Goal: Use online tool/utility: Utilize a website feature to perform a specific function

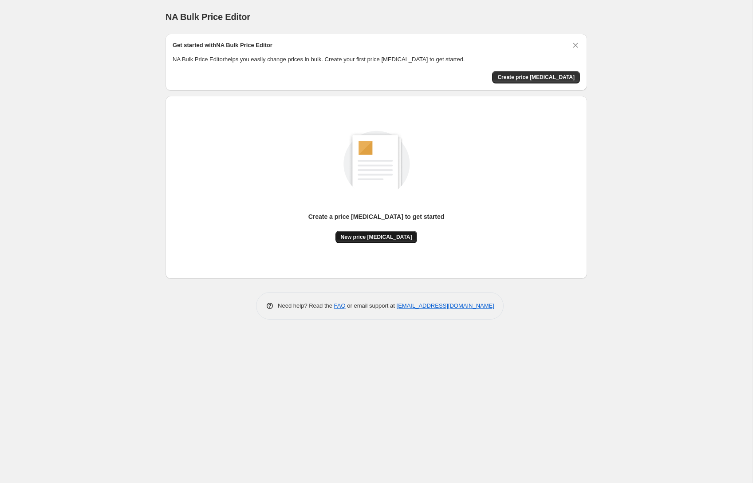
click at [382, 235] on span "New price [MEDICAL_DATA]" at bounding box center [376, 237] width 71 height 7
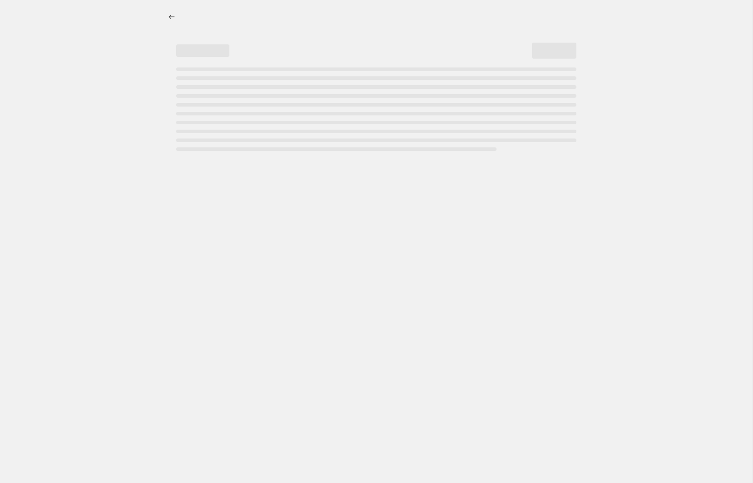
select select "percentage"
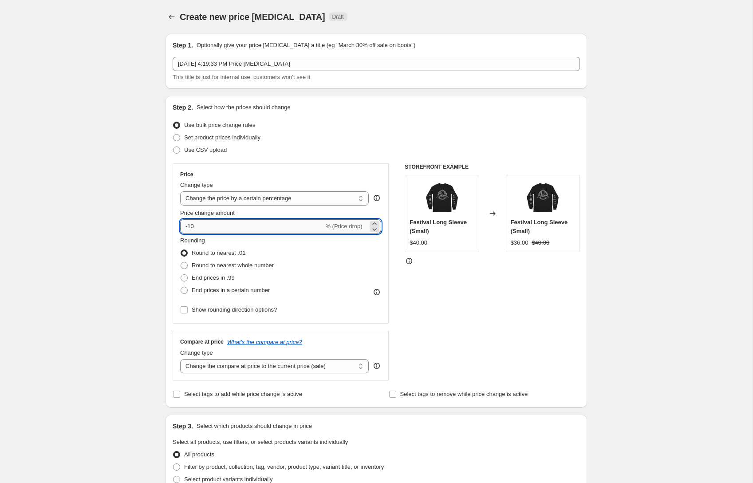
click at [216, 225] on input "-10" at bounding box center [251, 226] width 143 height 14
type input "-1"
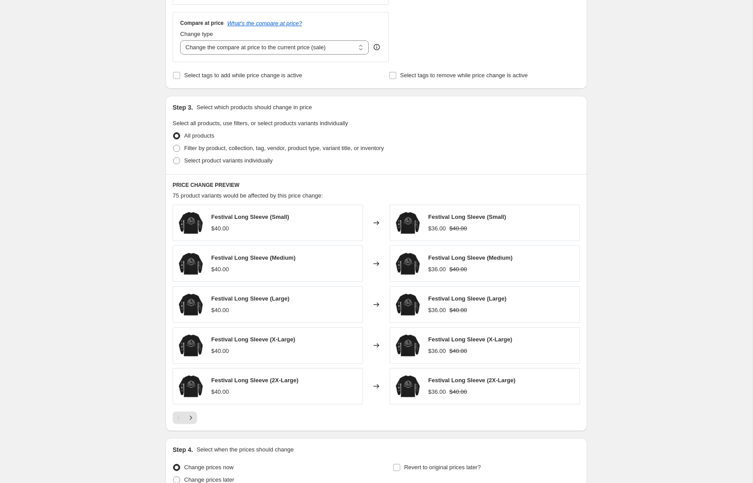
scroll to position [347, 0]
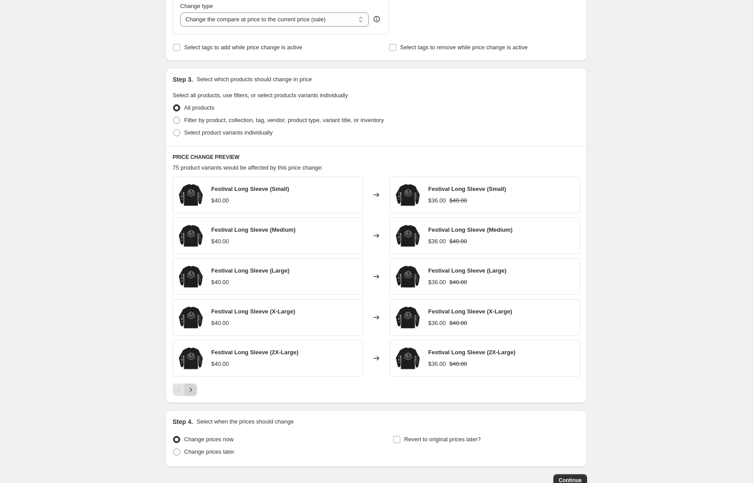
type input "-20"
click at [191, 389] on icon "Next" at bounding box center [191, 390] width 2 height 4
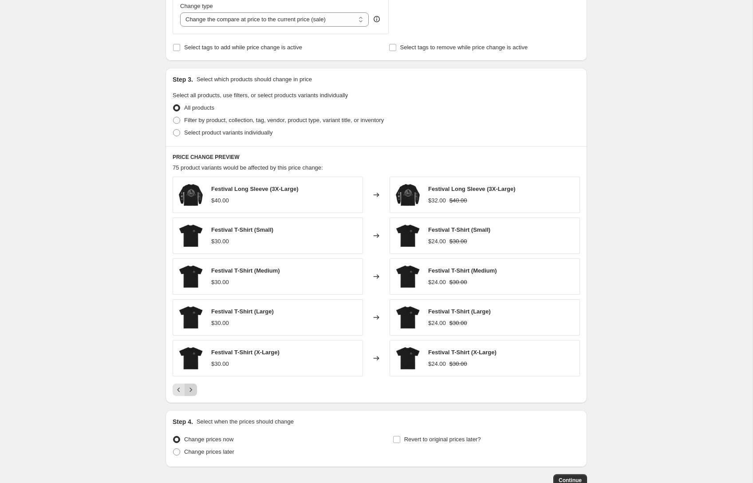
click at [191, 389] on icon "Next" at bounding box center [191, 390] width 2 height 4
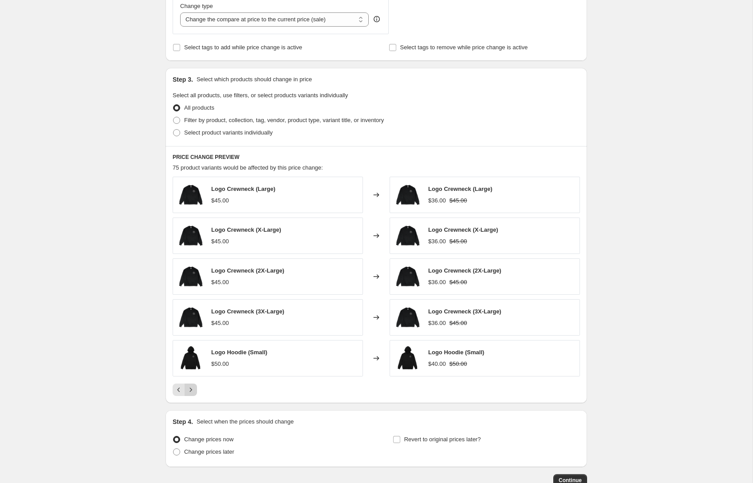
click at [191, 389] on icon "Next" at bounding box center [191, 390] width 2 height 4
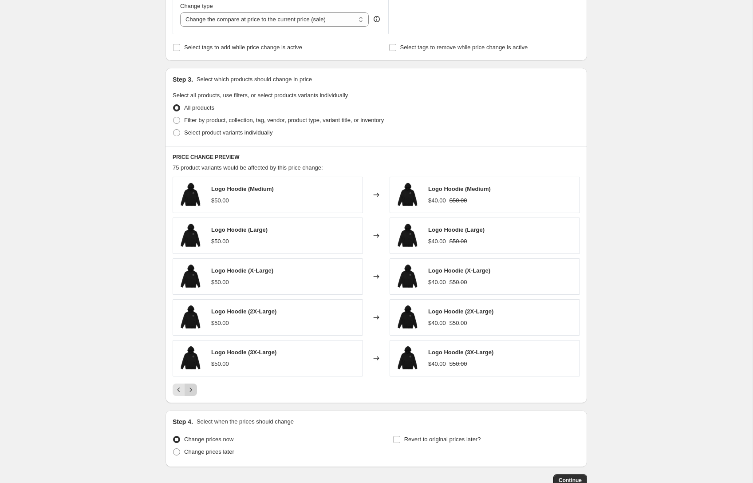
click at [191, 389] on icon "Next" at bounding box center [191, 390] width 2 height 4
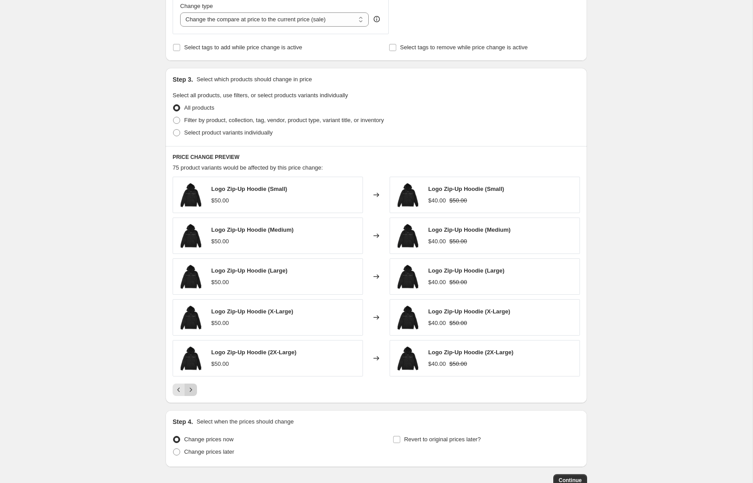
click at [191, 389] on icon "Next" at bounding box center [191, 390] width 2 height 4
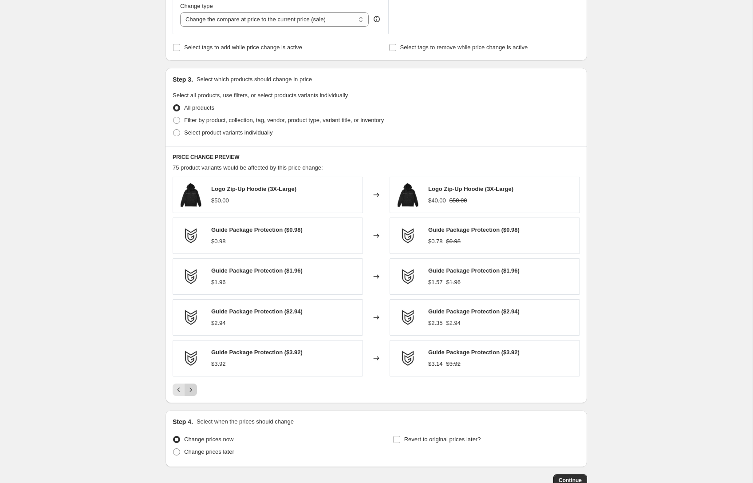
click at [191, 389] on icon "Next" at bounding box center [191, 390] width 2 height 4
click at [244, 130] on span "Select product variants individually" at bounding box center [228, 132] width 88 height 7
click at [174, 130] on input "Select product variants individually" at bounding box center [173, 129] width 0 height 0
radio input "true"
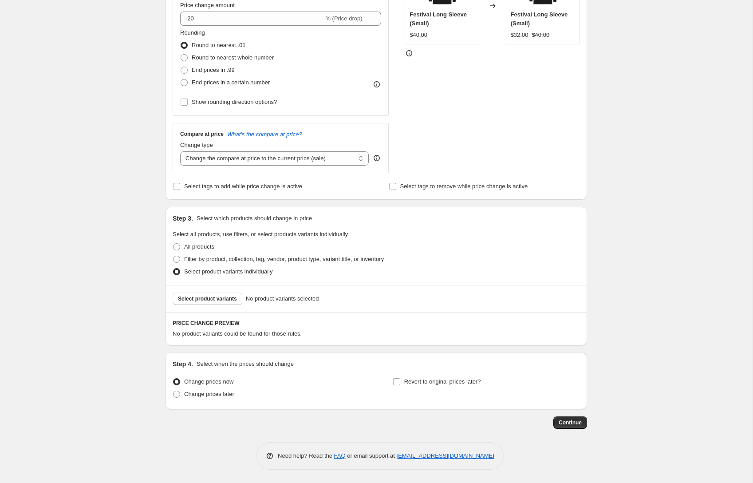
scroll to position [208, 0]
click at [215, 298] on span "Select product variants" at bounding box center [207, 298] width 59 height 7
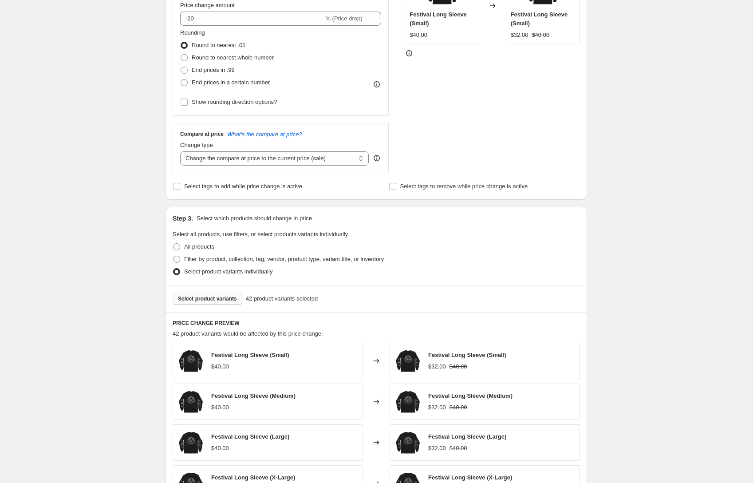
scroll to position [432, 0]
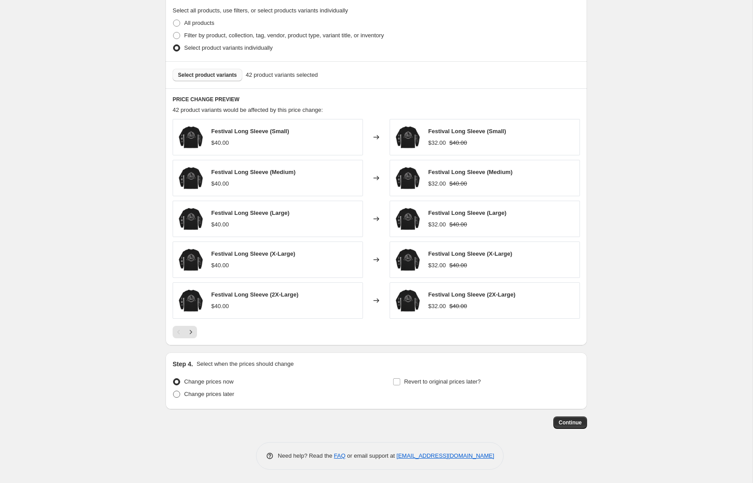
click at [229, 394] on span "Change prices later" at bounding box center [209, 394] width 50 height 7
click at [174, 391] on input "Change prices later" at bounding box center [173, 391] width 0 height 0
radio input "true"
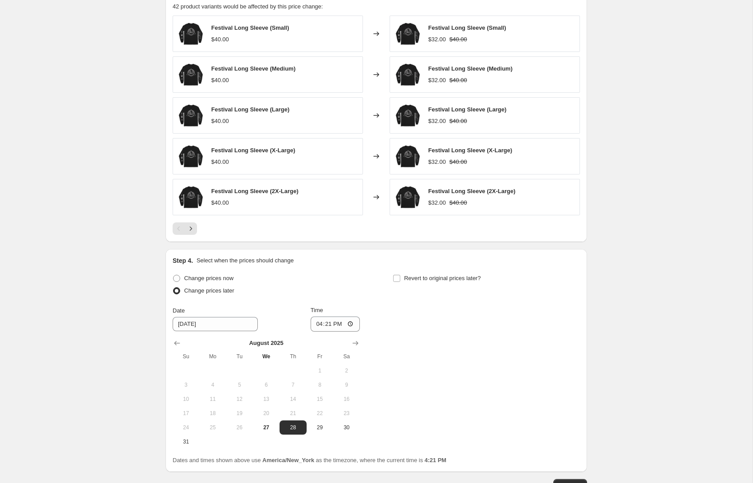
scroll to position [598, 0]
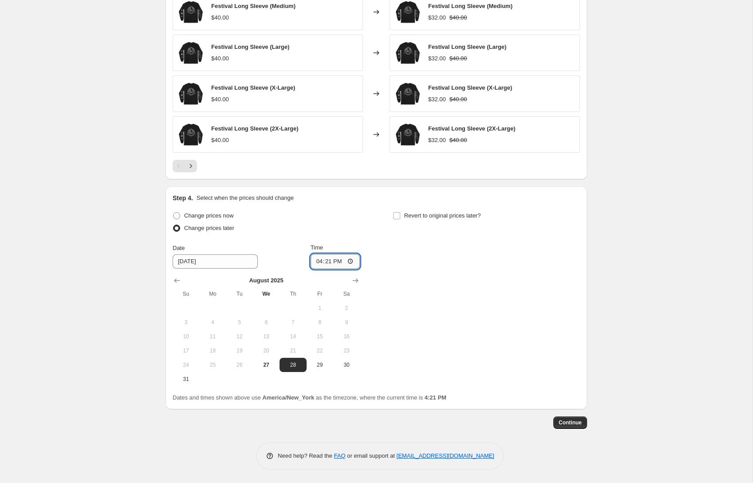
click at [349, 261] on input "16:21" at bounding box center [336, 261] width 50 height 15
type input "09:00"
click at [453, 266] on div "Change prices now Change prices later Date [DATE] Time 09:00 [DATE] Su Mo Tu We…" at bounding box center [377, 298] width 408 height 177
click at [443, 215] on span "Revert to original prices later?" at bounding box center [442, 215] width 77 height 7
click at [400, 215] on input "Revert to original prices later?" at bounding box center [396, 215] width 7 height 7
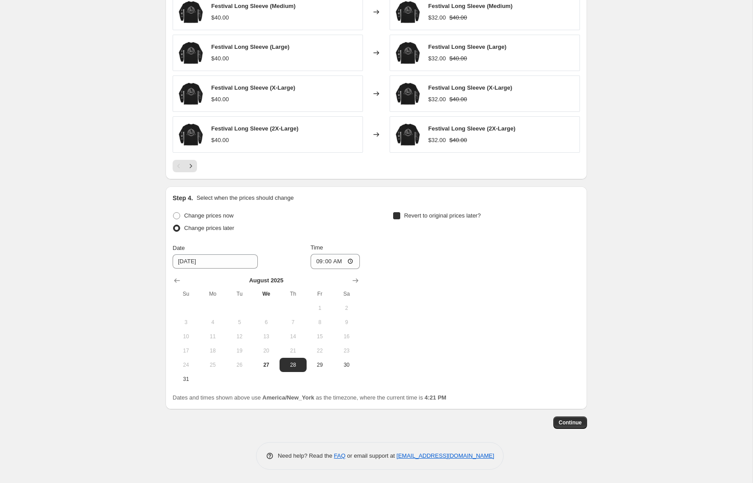
checkbox input "true"
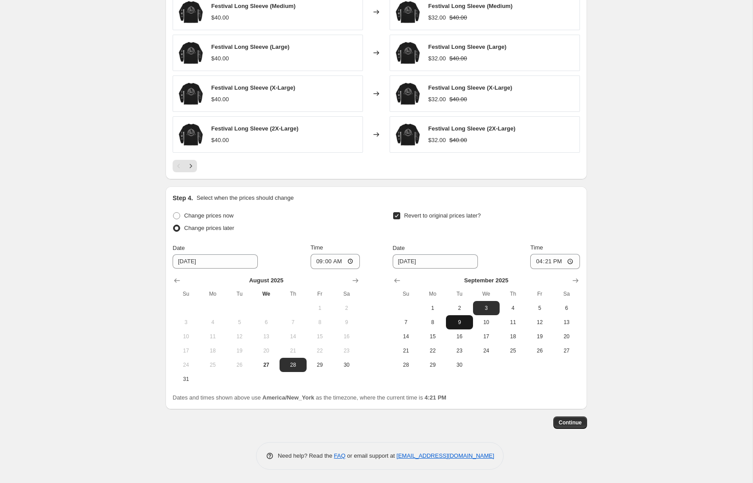
click at [459, 326] on button "9" at bounding box center [459, 322] width 27 height 14
type input "[DATE]"
click at [569, 259] on input "16:21" at bounding box center [556, 261] width 50 height 15
type input "23:59"
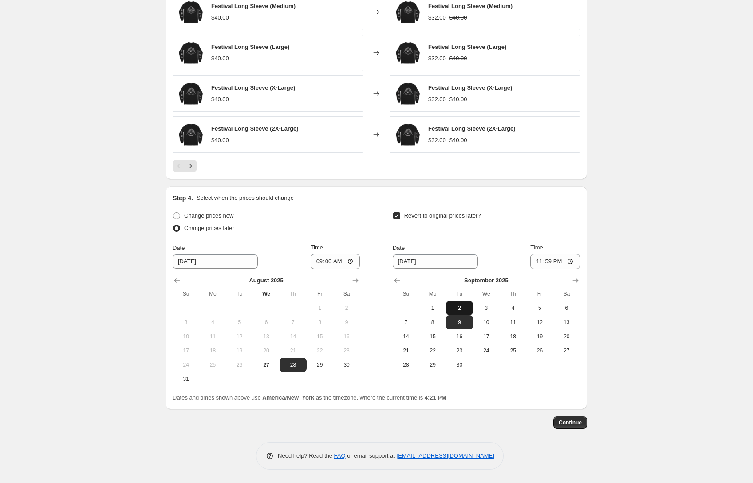
click at [467, 303] on button "2" at bounding box center [459, 308] width 27 height 14
type input "[DATE]"
click at [575, 426] on span "Continue" at bounding box center [570, 422] width 23 height 7
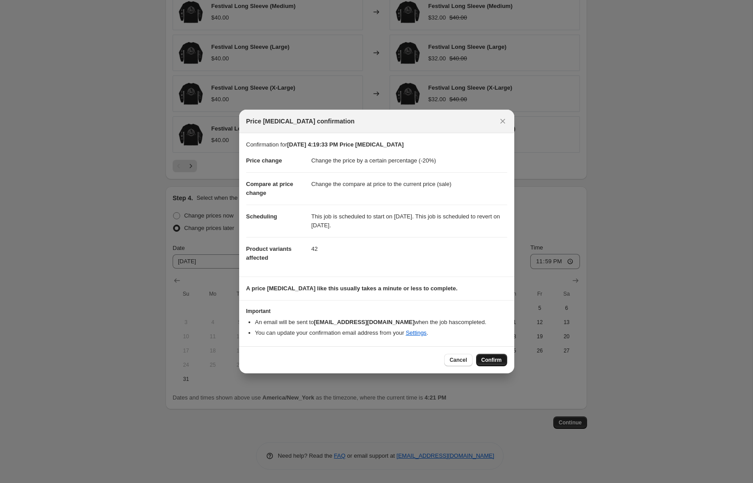
click at [487, 357] on span "Confirm" at bounding box center [492, 360] width 20 height 7
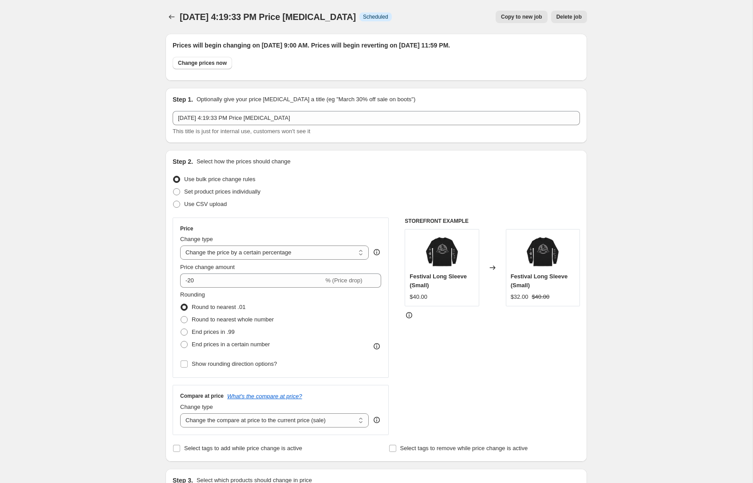
scroll to position [598, 0]
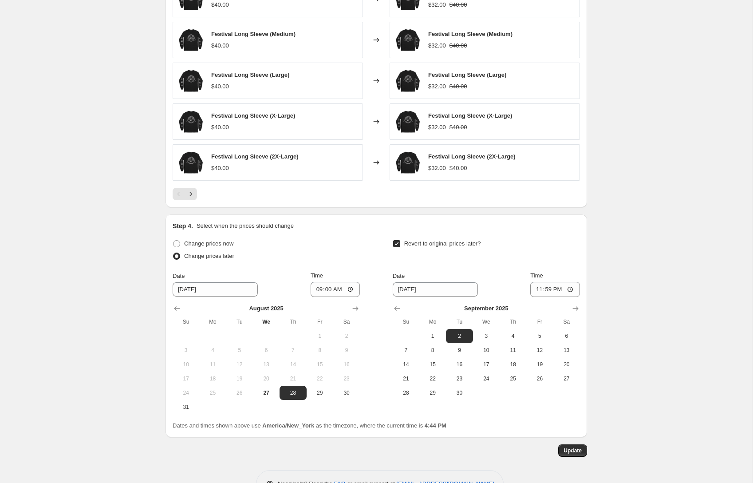
scroll to position [652, 0]
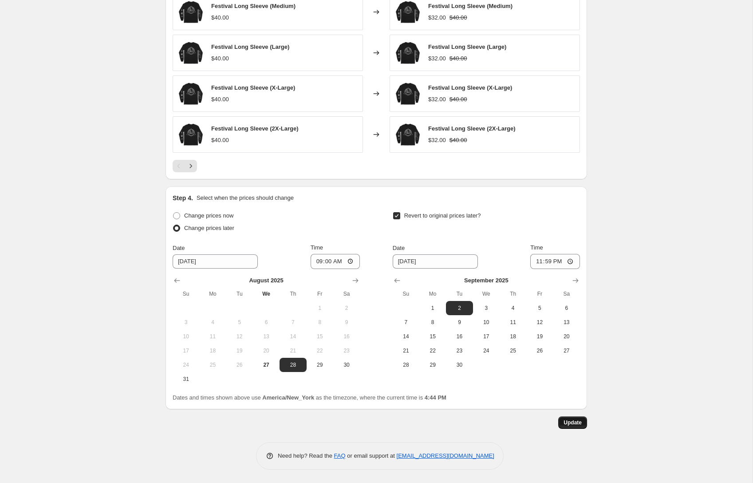
click at [568, 427] on button "Update" at bounding box center [573, 422] width 29 height 12
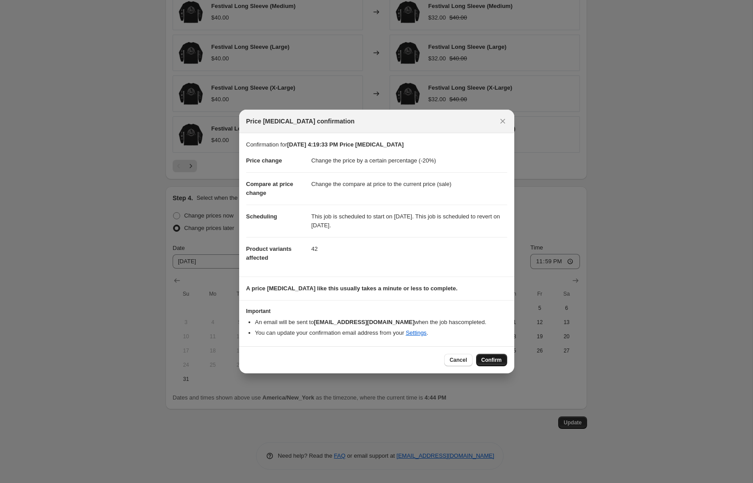
click at [484, 358] on span "Confirm" at bounding box center [492, 360] width 20 height 7
